Goal: Check status

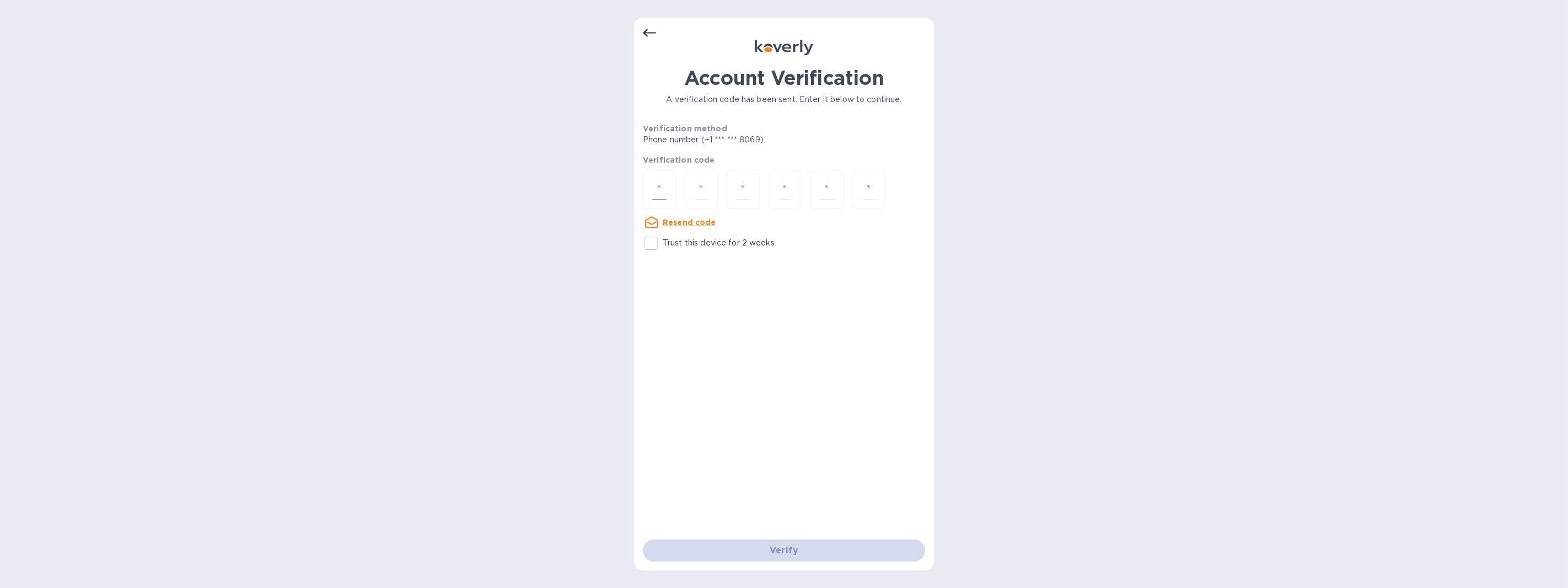
click at [666, 190] on input "number" at bounding box center [659, 189] width 14 height 21
type input "7"
type input "2"
type input "7"
type input "3"
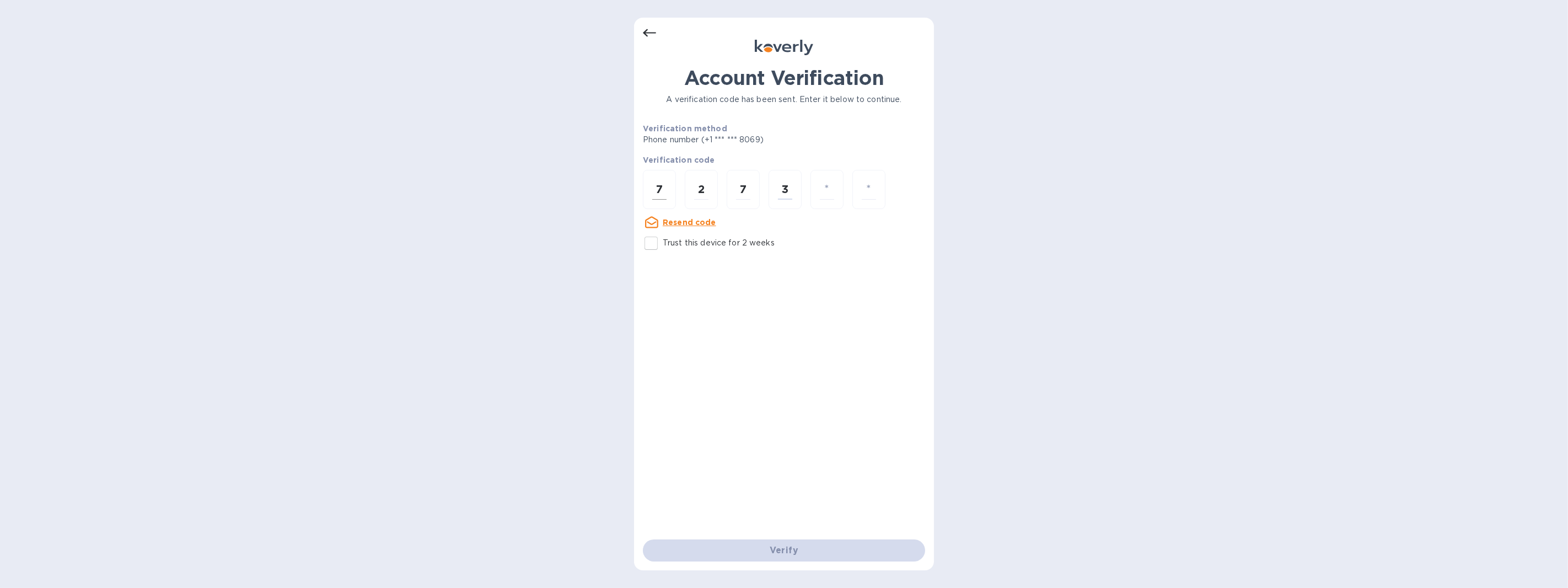
type input "3"
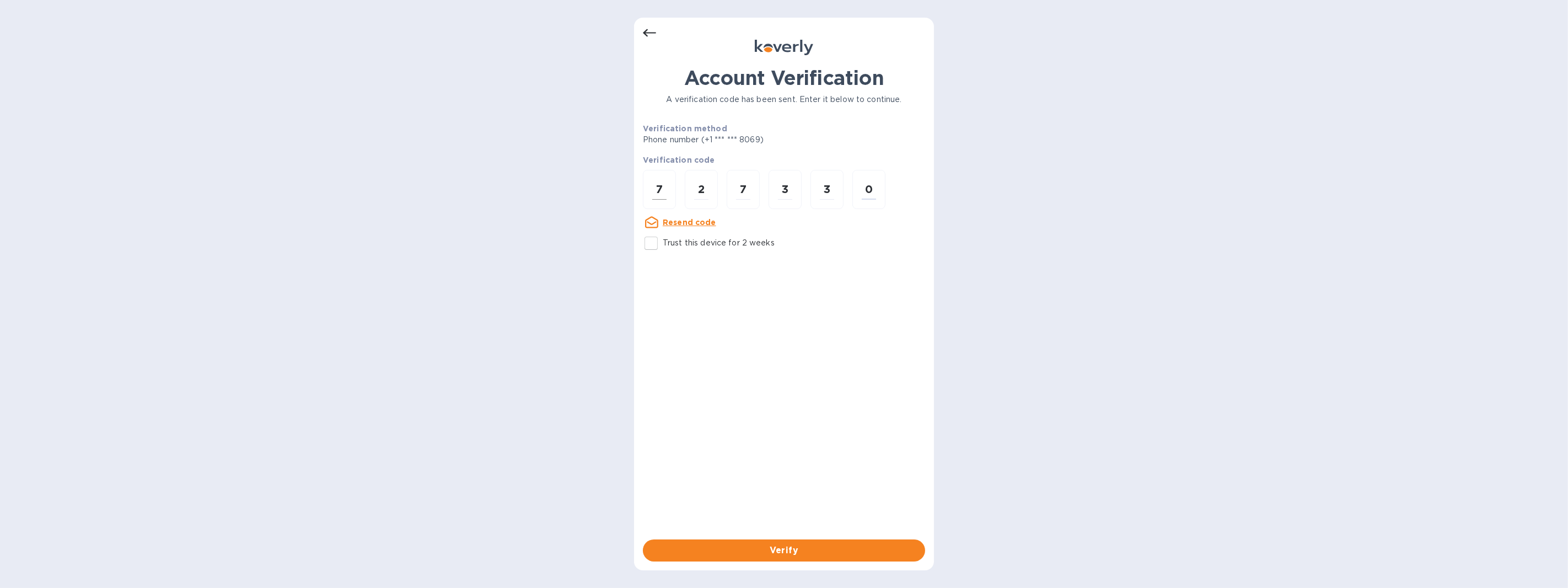
type input "0"
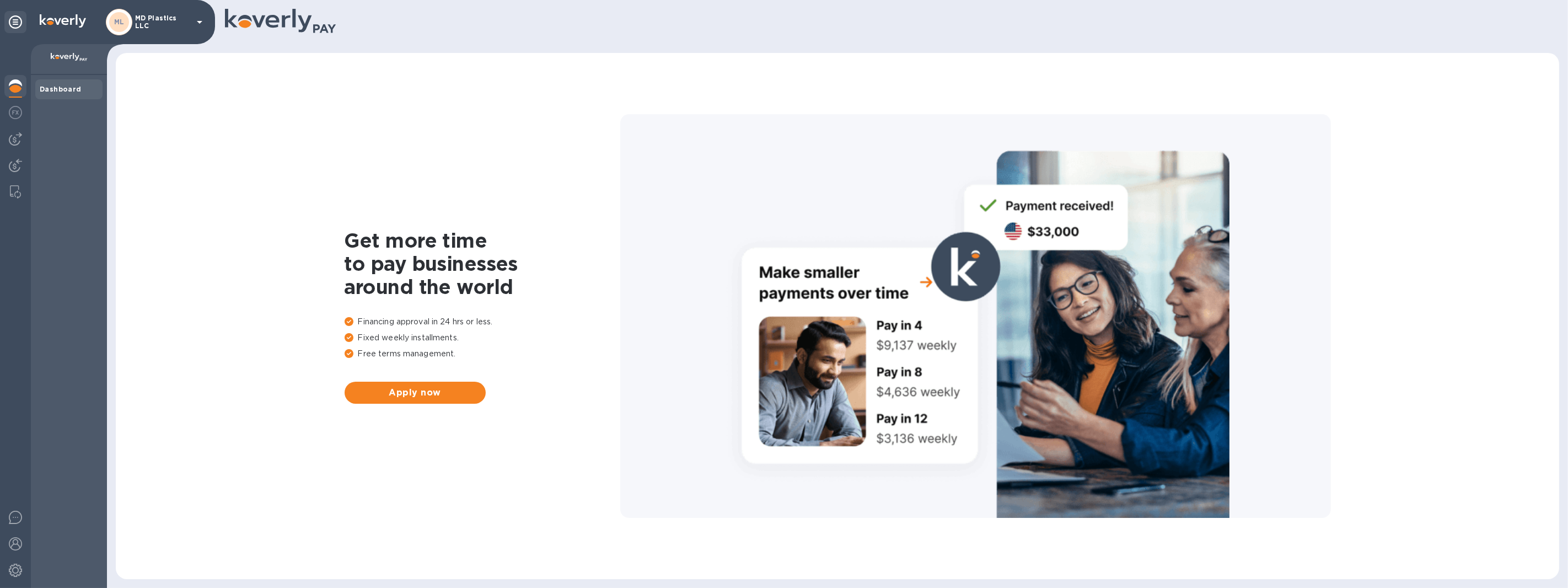
click at [123, 22] on b "ML" at bounding box center [120, 21] width 11 height 8
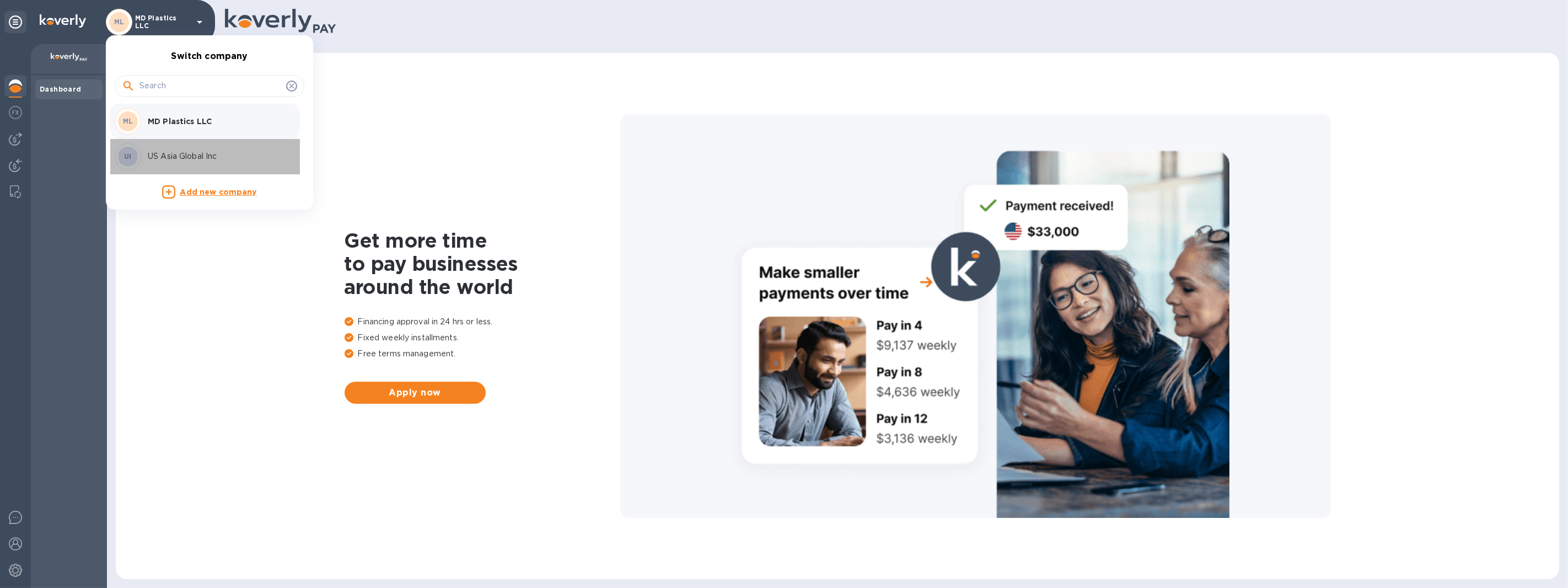
click at [170, 157] on p "US Asia Global Inc" at bounding box center [217, 156] width 139 height 11
